Goal: Transaction & Acquisition: Purchase product/service

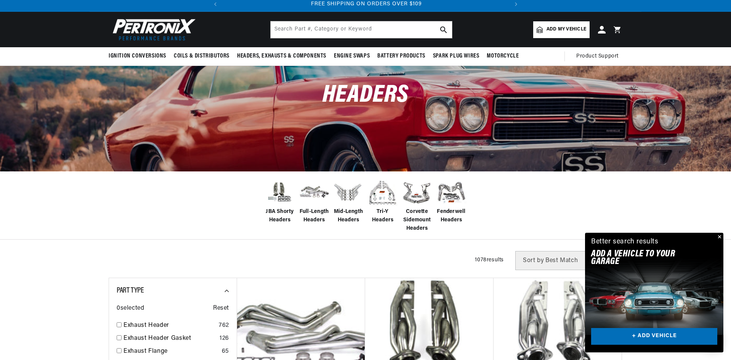
scroll to position [38, 0]
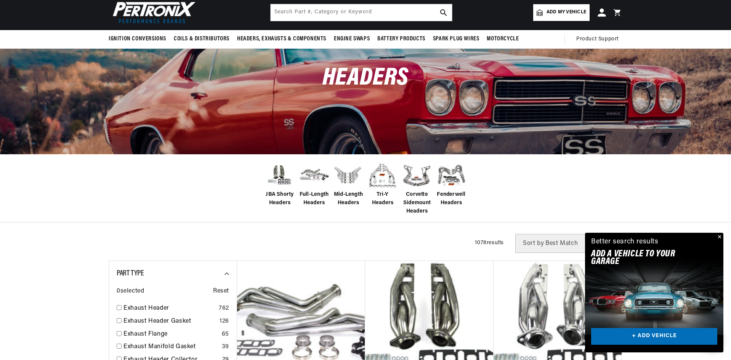
click at [599, 10] on icon at bounding box center [602, 12] width 8 height 8
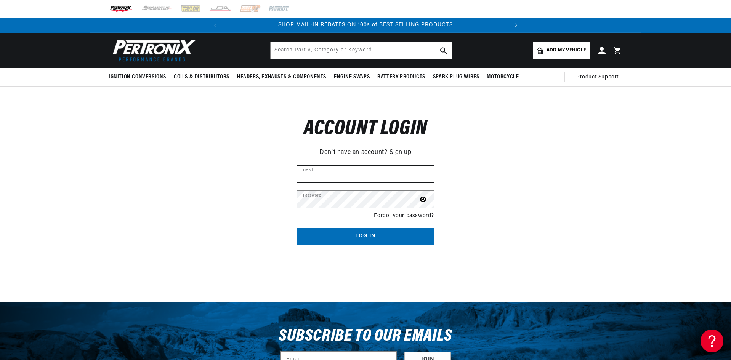
click at [327, 175] on input "Email" at bounding box center [365, 174] width 136 height 17
click at [458, 139] on div "Reset your password Don't have an account? Sign up Email Submit Cancel Account …" at bounding box center [365, 175] width 731 height 177
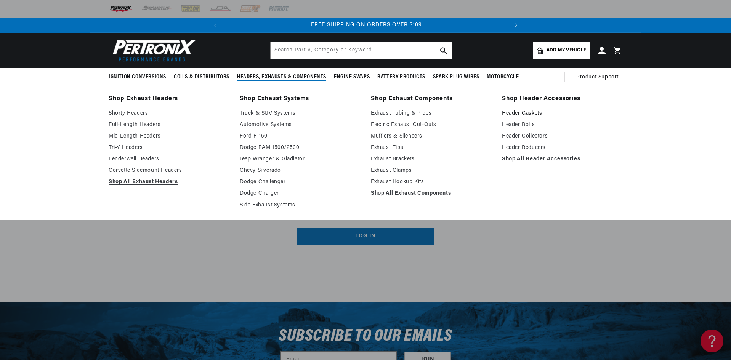
click at [510, 112] on link "Header Gaskets" at bounding box center [562, 113] width 120 height 9
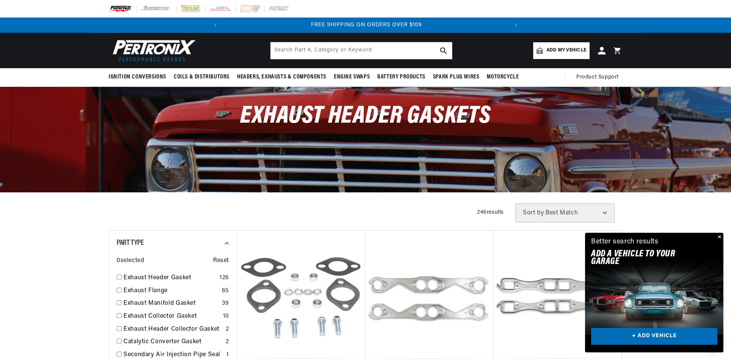
click at [559, 48] on span "Add my vehicle" at bounding box center [566, 50] width 40 height 7
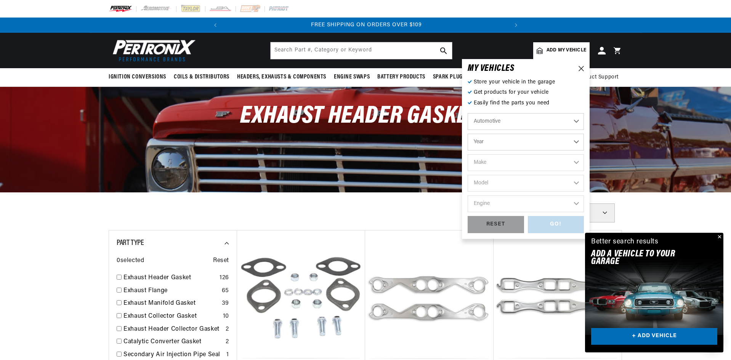
click at [488, 141] on select "Year 2022 2021 2020 2019 2018 2017 2016 2015 2014 2013 2012 2011 2010 2009 2008…" at bounding box center [526, 142] width 116 height 17
select select "1970"
click at [468, 134] on select "Year 2022 2021 2020 2019 2018 2017 2016 2015 2014 2013 2012 2011 2010 2009 2008…" at bounding box center [526, 142] width 116 height 17
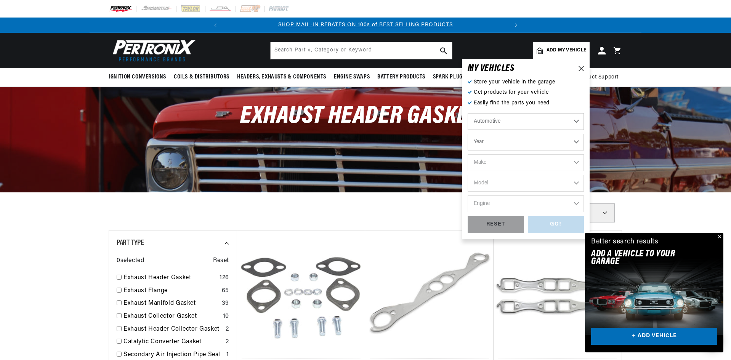
select select "1970"
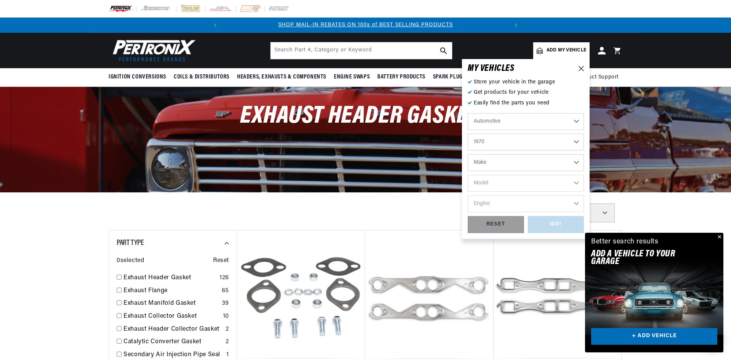
click at [494, 163] on select "Make Alfa Romeo American Motors Aston Martin Audi Austin Austin Healey Avanti B…" at bounding box center [526, 162] width 116 height 17
select select "Chevrolet"
click at [468, 154] on select "Make Alfa Romeo American Motors Aston Martin Audi Austin Austin Healey Avanti B…" at bounding box center [526, 162] width 116 height 17
select select "Chevrolet"
click at [501, 180] on select "Model Bel Air Biscayne Blazer Brookwood C10 Pickup C10 Suburban C20 Pickup C20 …" at bounding box center [526, 183] width 116 height 17
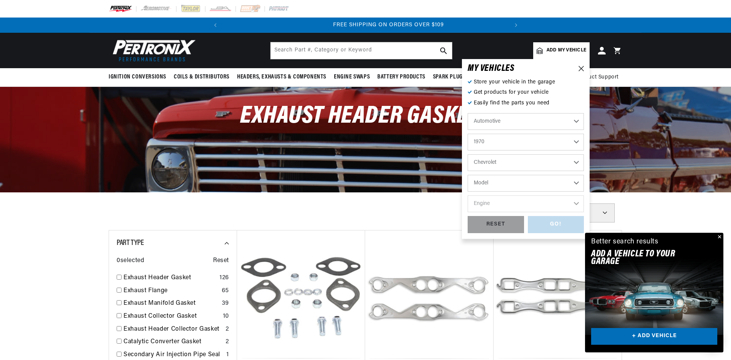
scroll to position [0, 285]
select select "Corvette"
click at [468, 175] on select "Model Bel Air Biscayne Blazer Brookwood C10 Pickup C10 Suburban C20 Pickup C20 …" at bounding box center [526, 183] width 116 height 17
select select "Corvette"
click at [501, 199] on select "Engine 4.6L 5.3L 5.4L 350cid / 5.7L 396cid / 6.5L 427cid / 7.0L 454cid / 7.4L" at bounding box center [526, 203] width 116 height 17
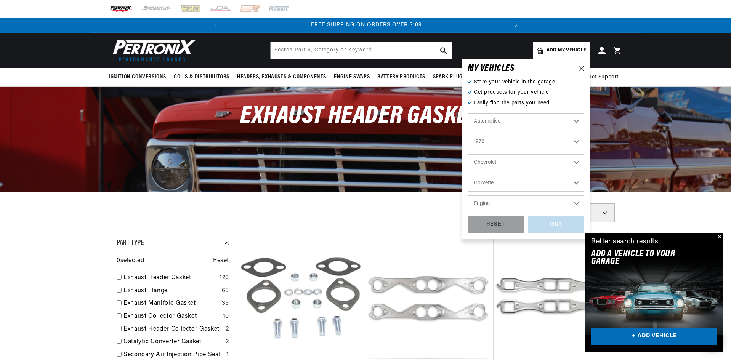
select select "350cid-5.7L"
click at [468, 195] on select "Engine 4.6L 5.3L 5.4L 350cid / 5.7L 396cid / 6.5L 427cid / 7.0L 454cid / 7.4L" at bounding box center [526, 203] width 116 height 17
select select "350cid-5.7L"
click at [556, 220] on div "GO!" at bounding box center [556, 224] width 56 height 17
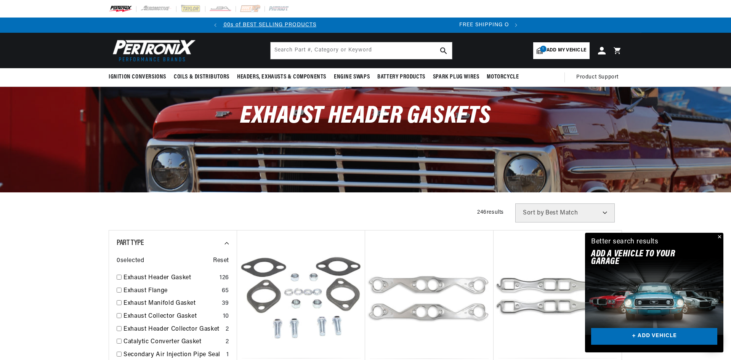
scroll to position [0, 32]
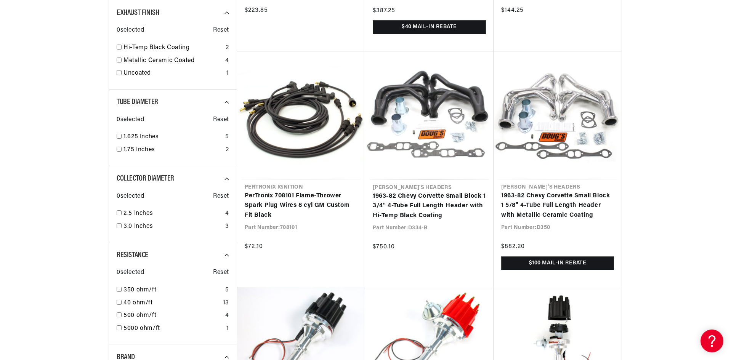
scroll to position [572, 0]
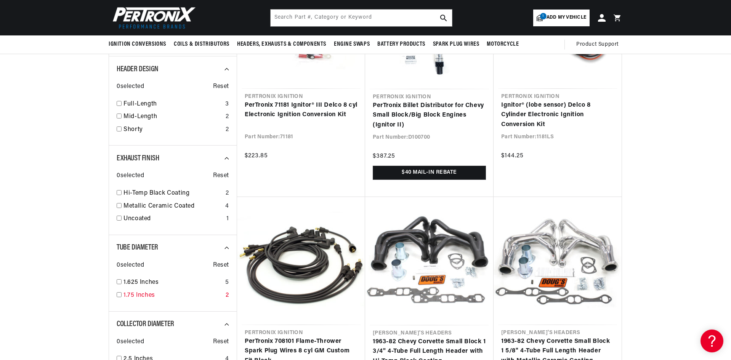
click at [136, 294] on link "1.75 Inches" at bounding box center [172, 296] width 99 height 10
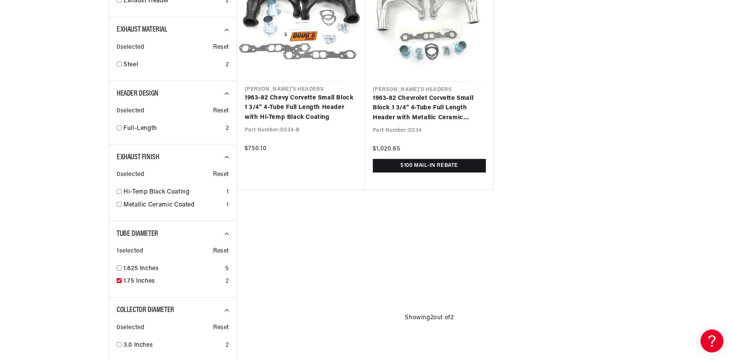
scroll to position [0, 285]
click at [143, 265] on link "1.625 Inches" at bounding box center [172, 269] width 99 height 10
checkbox input "true"
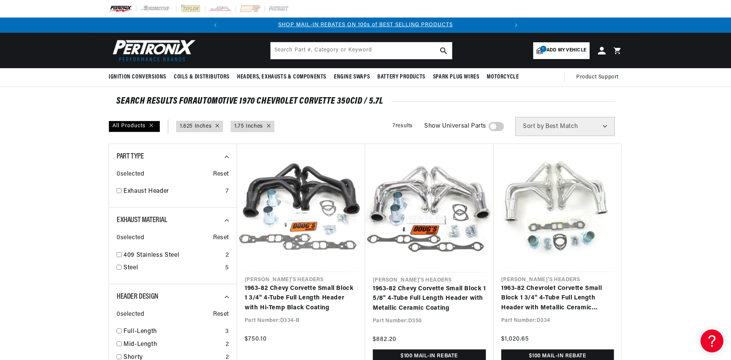
click at [267, 125] on icon at bounding box center [269, 126] width 4 height 4
checkbox input "false"
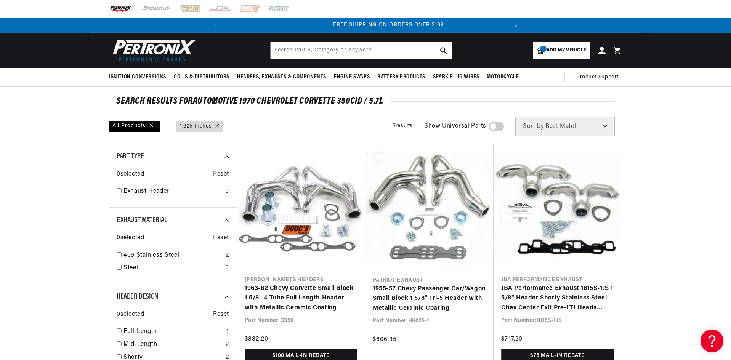
scroll to position [0, 285]
click at [217, 128] on div at bounding box center [216, 126] width 8 height 8
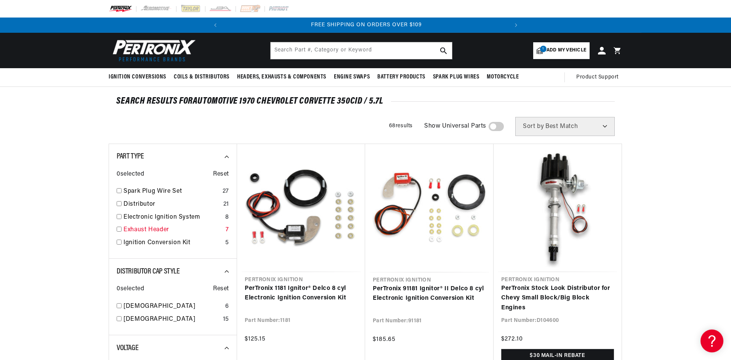
click at [146, 229] on link "Exhaust Header" at bounding box center [172, 230] width 99 height 10
checkbox input "true"
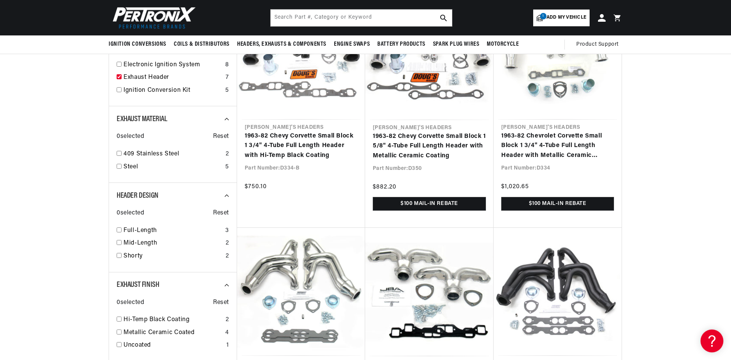
scroll to position [91, 0]
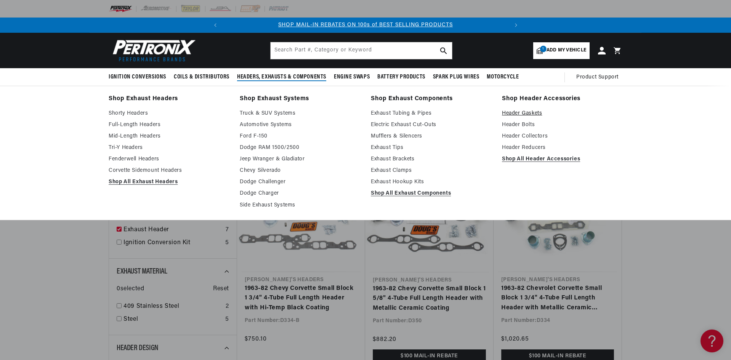
click at [513, 112] on link "Header Gaskets" at bounding box center [562, 113] width 120 height 9
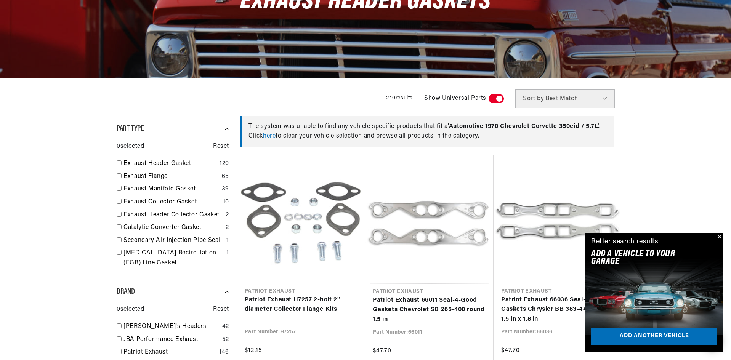
click at [719, 233] on button "Close" at bounding box center [718, 237] width 9 height 9
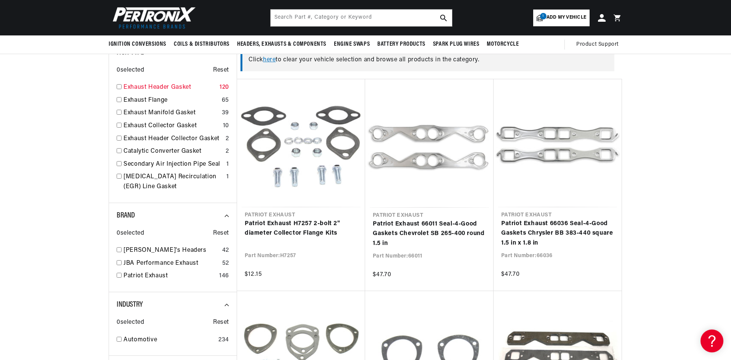
click at [117, 87] on input "checkbox" at bounding box center [119, 86] width 5 height 5
checkbox input "true"
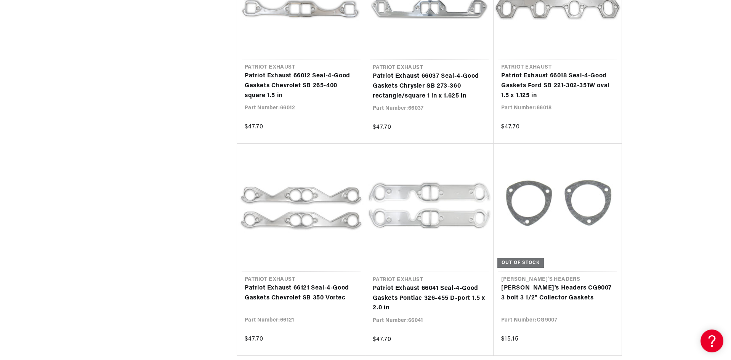
scroll to position [0, 285]
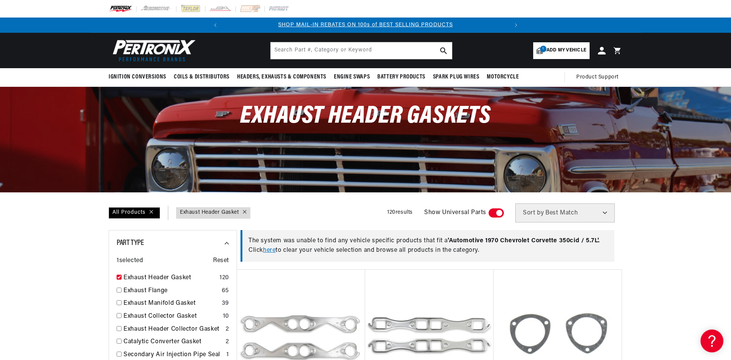
click at [270, 249] on link "here" at bounding box center [269, 250] width 13 height 6
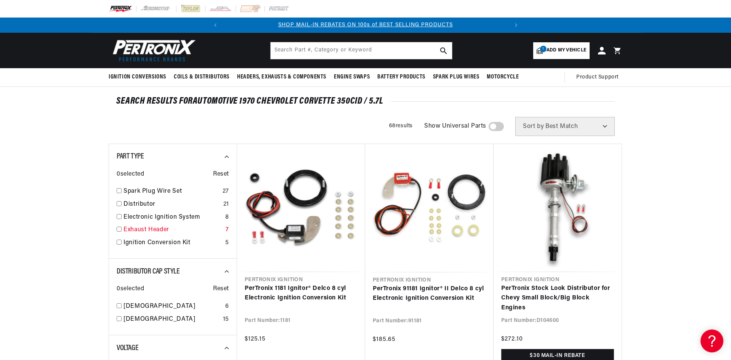
click at [157, 228] on link "Exhaust Header" at bounding box center [172, 230] width 99 height 10
checkbox input "true"
